Goal: Use online tool/utility: Utilize a website feature to perform a specific function

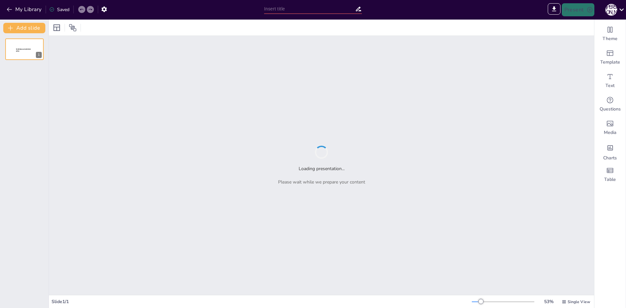
type input "Основні питання майнових прав дітей позбавлених батьківського піклування"
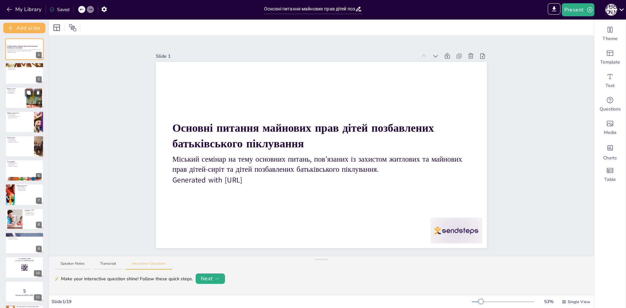
drag, startPoint x: 29, startPoint y: 116, endPoint x: 29, endPoint y: 107, distance: 8.8
click at [29, 115] on icon at bounding box center [29, 117] width 4 height 4
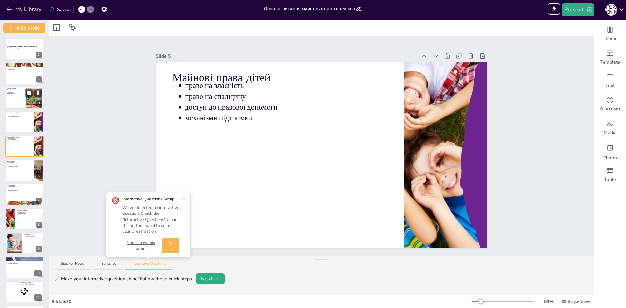
click at [29, 97] on div at bounding box center [34, 98] width 49 height 20
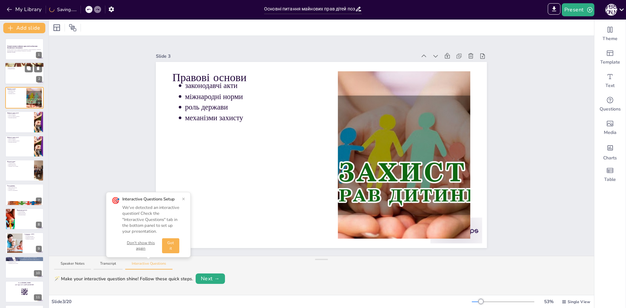
click at [23, 77] on div at bounding box center [24, 74] width 39 height 22
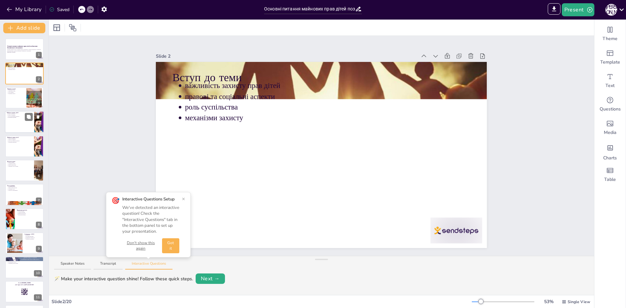
click at [13, 126] on div at bounding box center [24, 122] width 39 height 22
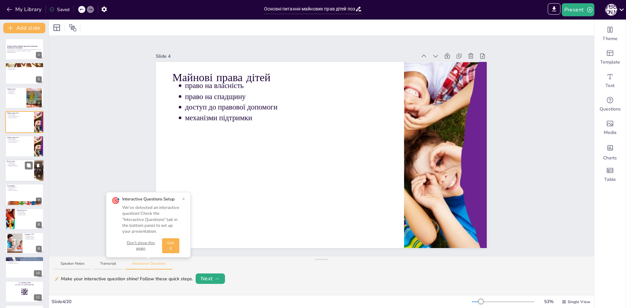
click at [10, 166] on p "підтримка з боку громади" at bounding box center [20, 166] width 24 height 1
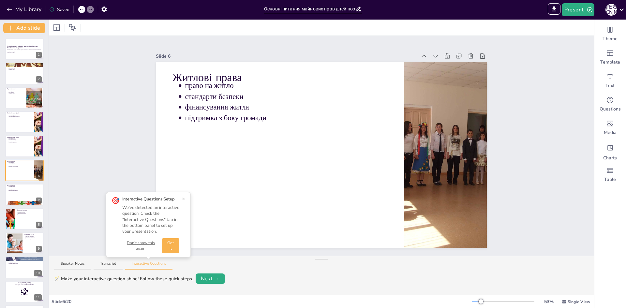
click at [15, 183] on div "Основні питання майнових прав дітей позбавлених батьківського піклування Міськи…" at bounding box center [24, 279] width 49 height 482
click at [10, 200] on div at bounding box center [24, 195] width 39 height 22
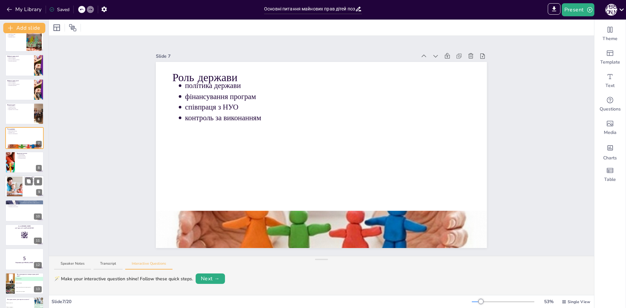
click at [11, 178] on div at bounding box center [14, 187] width 29 height 20
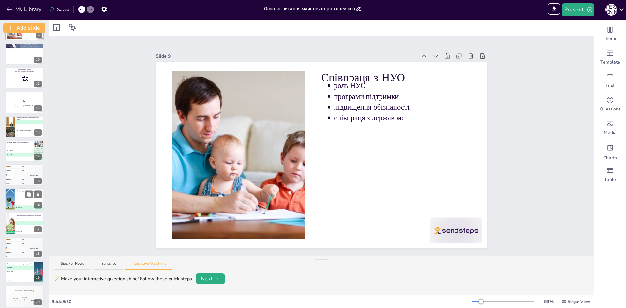
scroll to position [218, 0]
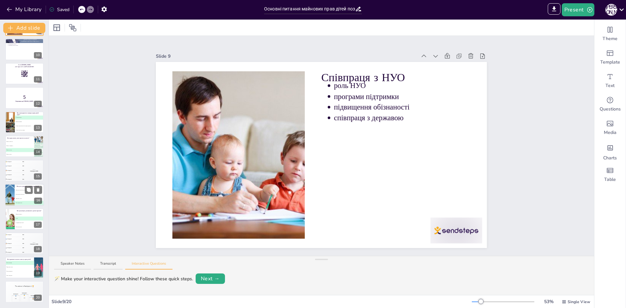
click at [16, 195] on span "B Контроль за виконанням" at bounding box center [29, 194] width 29 height 1
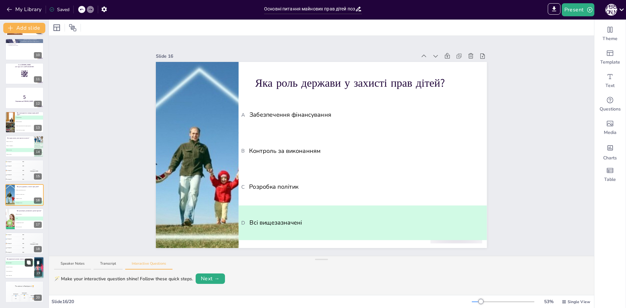
click at [29, 266] on button at bounding box center [29, 263] width 8 height 8
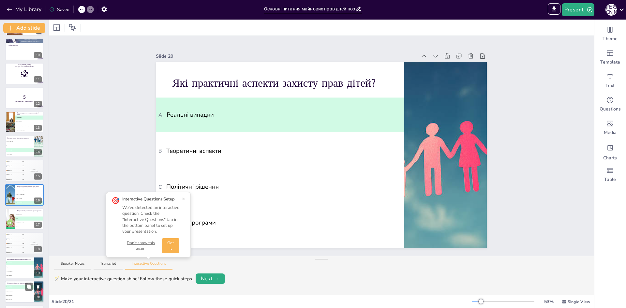
scroll to position [242, 0]
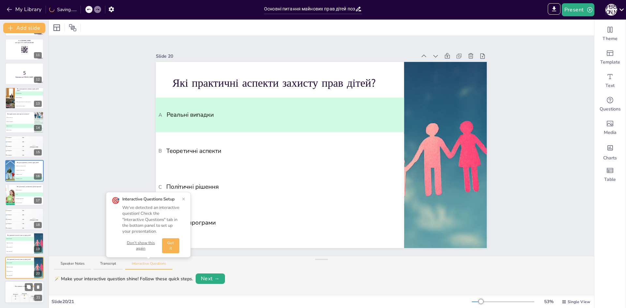
click at [21, 292] on div "The winner is Participant 1 🏆" at bounding box center [24, 286] width 39 height 11
